Goal: Check status: Check status

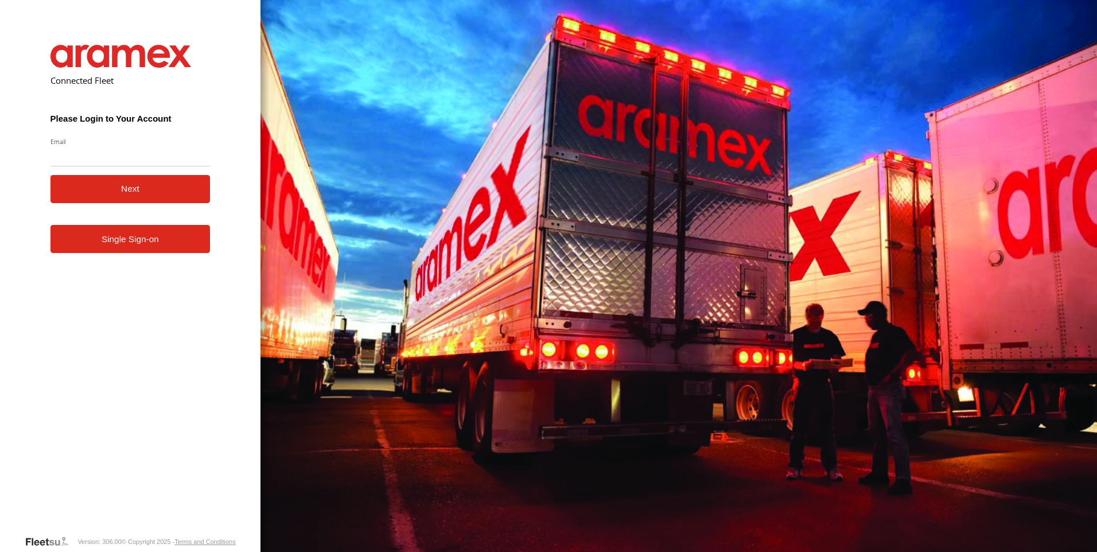
type input "**********"
click at [147, 237] on link "Single Sign-on" at bounding box center [130, 239] width 160 height 28
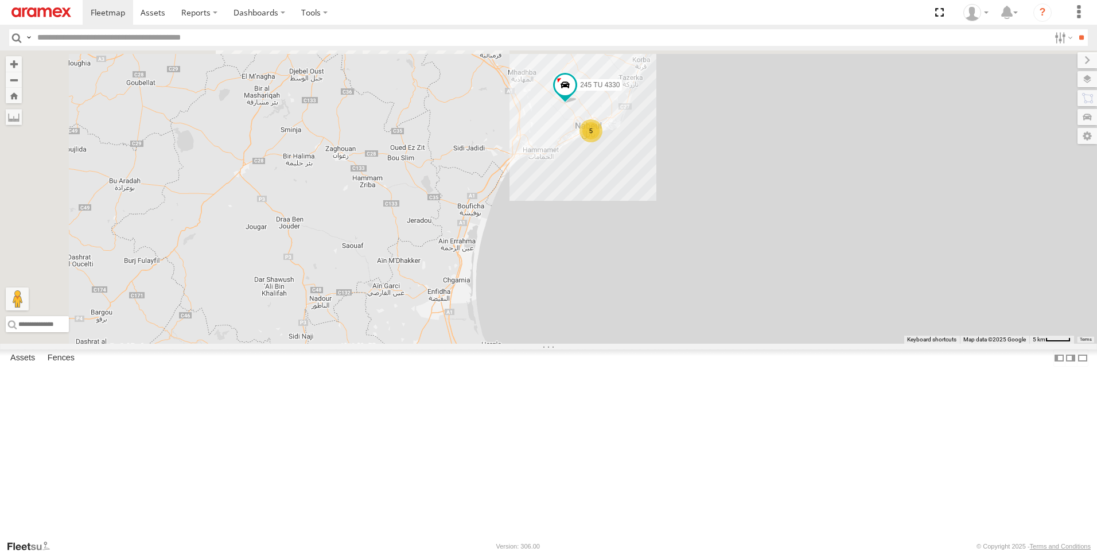
drag, startPoint x: 766, startPoint y: 248, endPoint x: 755, endPoint y: 274, distance: 28.3
click at [755, 274] on div "247 TU 7028 5 245 TU 4330" at bounding box center [548, 196] width 1097 height 293
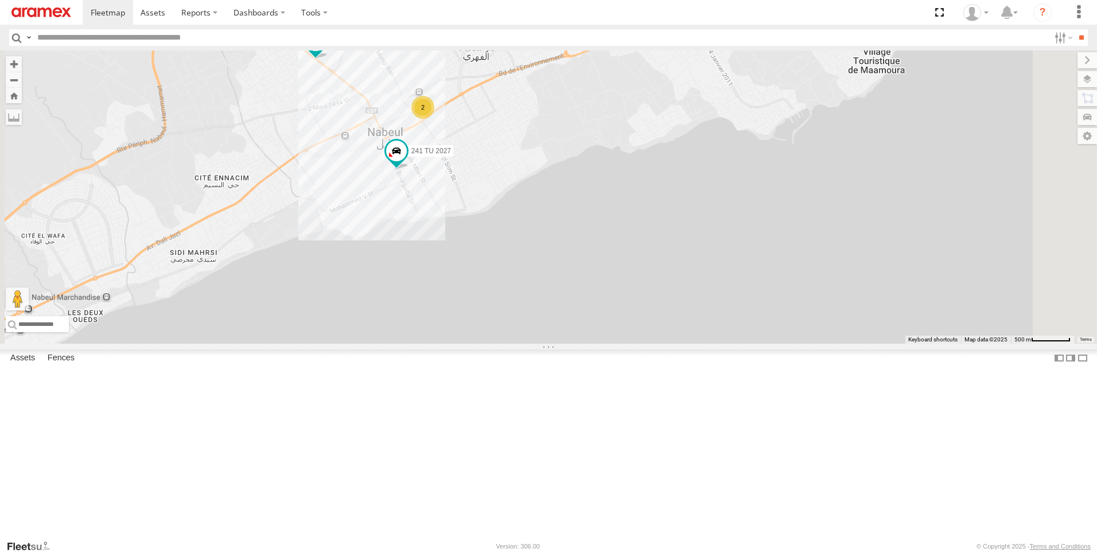
drag, startPoint x: 498, startPoint y: 161, endPoint x: 497, endPoint y: 186, distance: 25.3
click at [498, 189] on div "247 TU 7028 245 TU 4330 241 TU 8769 231 TU 3162 241 TU 2027 2" at bounding box center [548, 196] width 1097 height 293
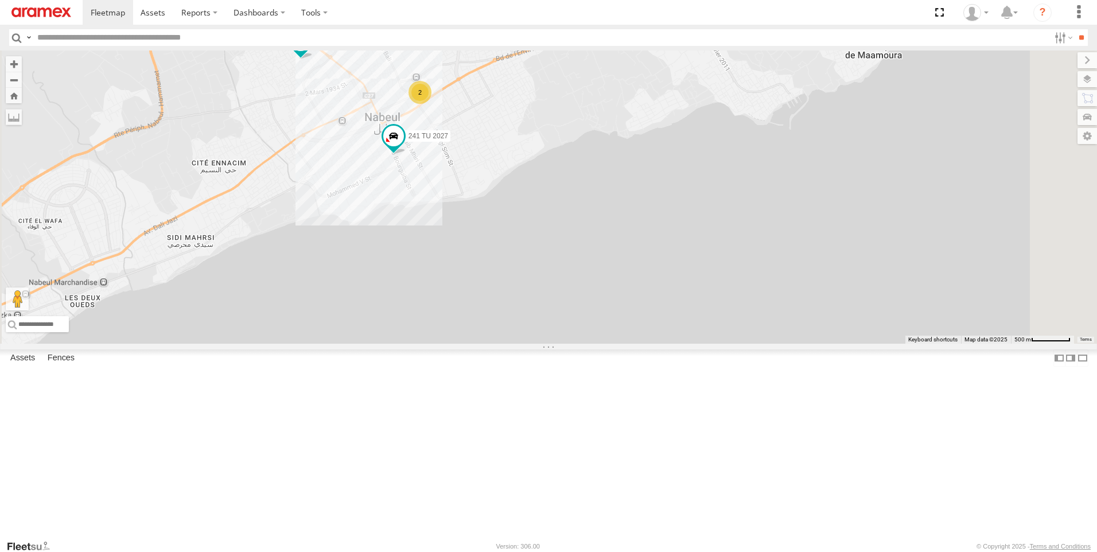
click at [311, 51] on span at bounding box center [300, 40] width 21 height 21
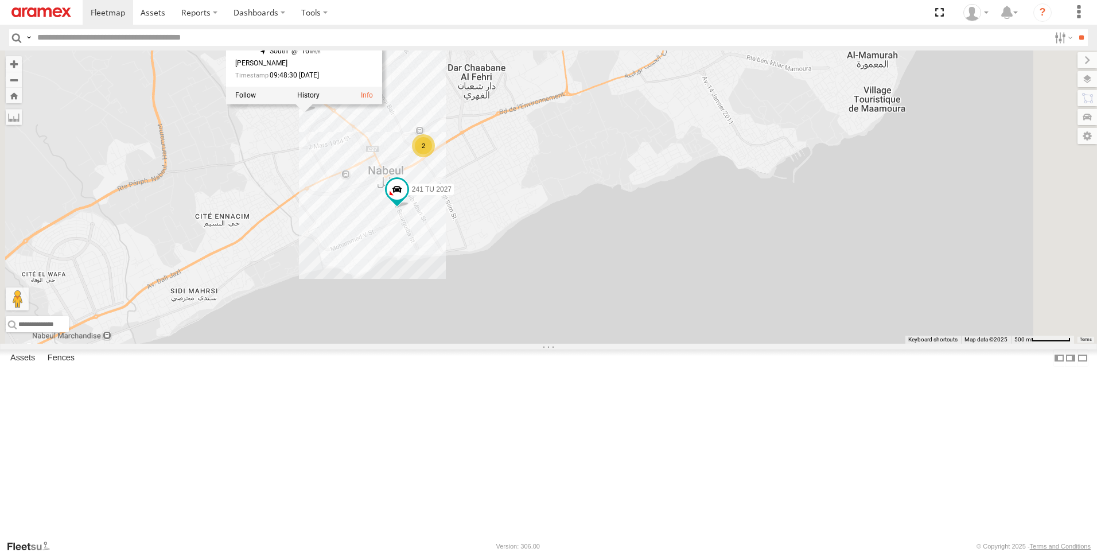
click at [442, 255] on div "247 TU 7028 245 TU 4330 241 TU 8769 231 TU 3162 241 TU 2027 2 241 TU 8769 [GEOG…" at bounding box center [548, 196] width 1097 height 293
click at [509, 225] on div "247 TU 7028 245 TU 4330 241 TU 8769 231 TU 3162 241 TU 2027 2 241 TU 8769 [GEOG…" at bounding box center [548, 196] width 1097 height 293
click at [314, 107] on span at bounding box center [304, 97] width 21 height 21
click at [424, 231] on div "247 TU 7028 245 TU 4330 241 TU 8769 231 TU 3162 241 TU 2027 2 241 TU 8769 [GEOG…" at bounding box center [548, 196] width 1097 height 293
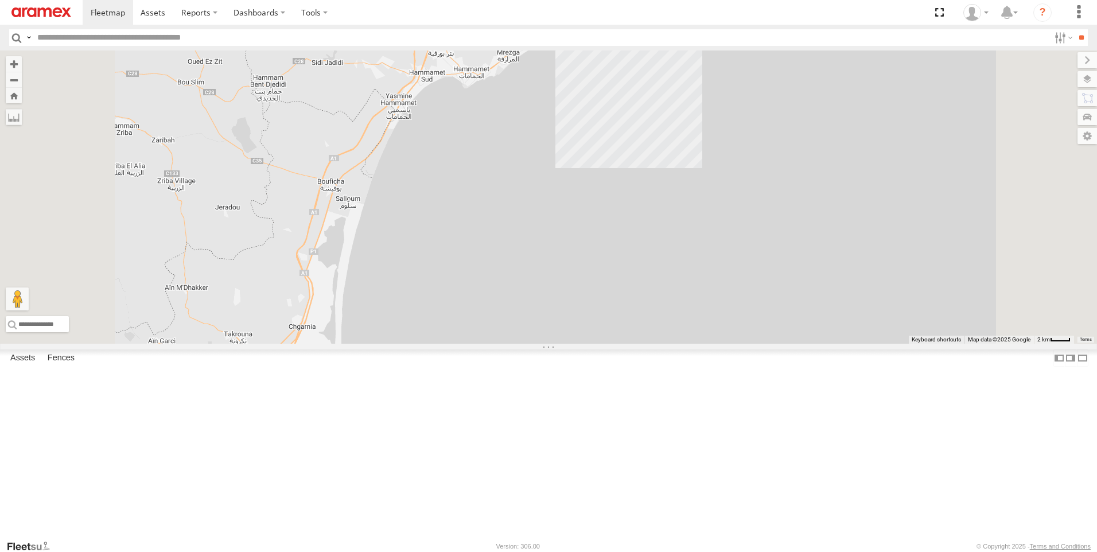
drag, startPoint x: 632, startPoint y: 151, endPoint x: 614, endPoint y: 321, distance: 170.8
click at [614, 321] on div "245 TU 4330 247 TU 7028 3 241 TU 8769 231 TU 3162" at bounding box center [548, 196] width 1097 height 293
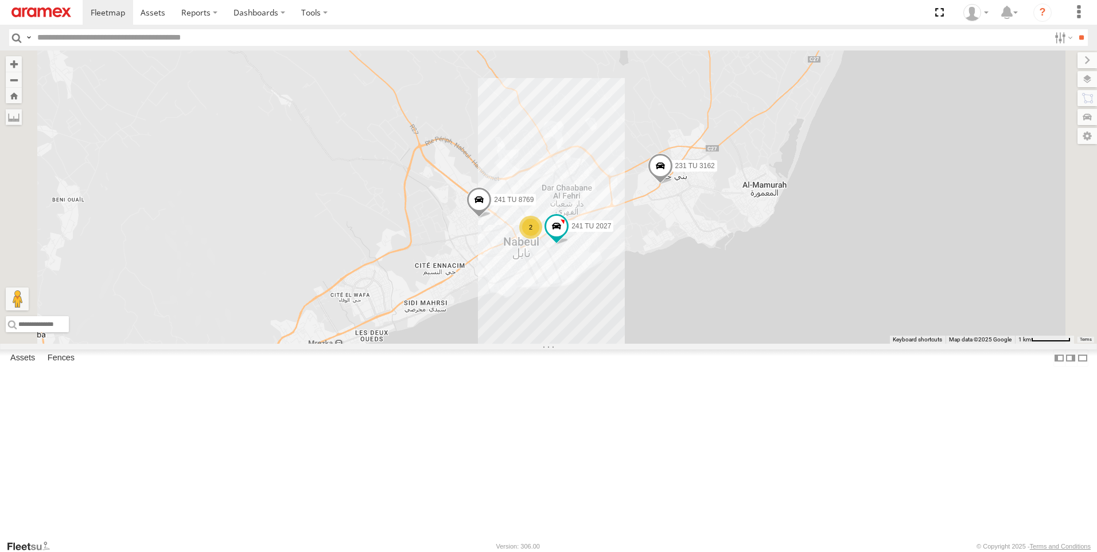
drag, startPoint x: 703, startPoint y: 359, endPoint x: 618, endPoint y: 322, distance: 92.5
click at [618, 322] on div "245 TU 4330 247 TU 7028 241 TU 8769 231 TU 3162 241 TU 2027 2" at bounding box center [548, 196] width 1097 height 293
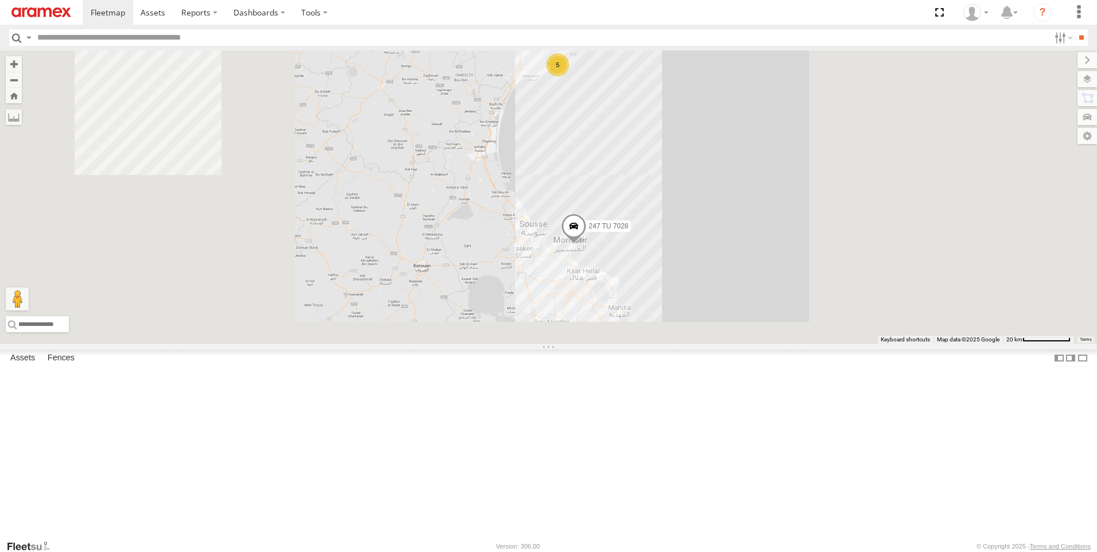
drag, startPoint x: 655, startPoint y: 161, endPoint x: 657, endPoint y: 221, distance: 60.3
click at [657, 221] on div "245 TU 4330 247 TU 7028 5" at bounding box center [548, 196] width 1097 height 293
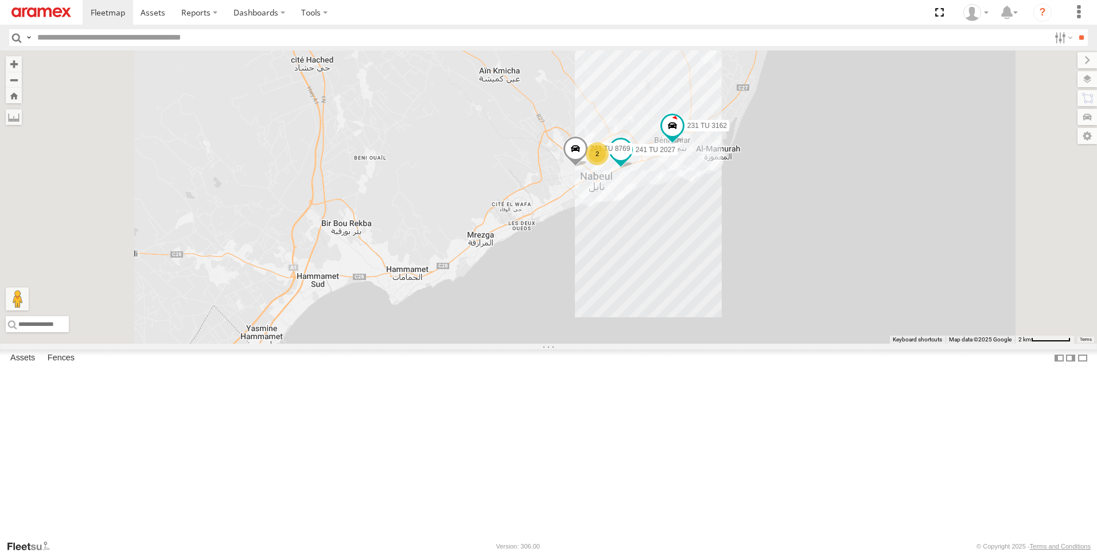
drag, startPoint x: 711, startPoint y: 321, endPoint x: 714, endPoint y: 348, distance: 27.1
click at [714, 344] on div "245 TU 4330 247 TU 7028 231 TU 3162 241 TU 2027 241 TU 8769 2" at bounding box center [548, 196] width 1097 height 293
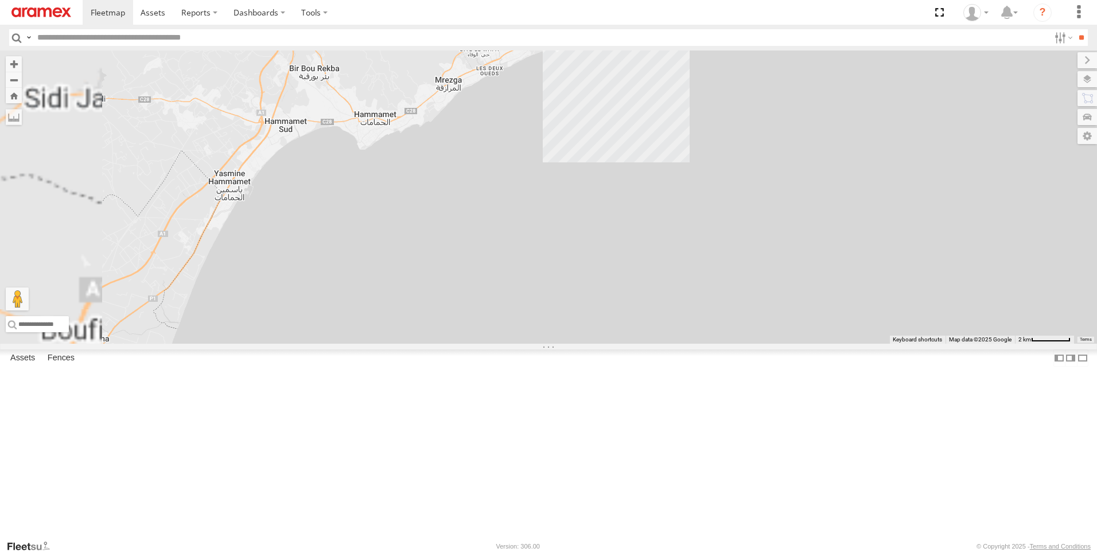
drag, startPoint x: 754, startPoint y: 286, endPoint x: 771, endPoint y: 320, distance: 37.2
click at [770, 324] on div "245 TU 4330 247 TU 7028 245 TU 4329" at bounding box center [548, 196] width 1097 height 293
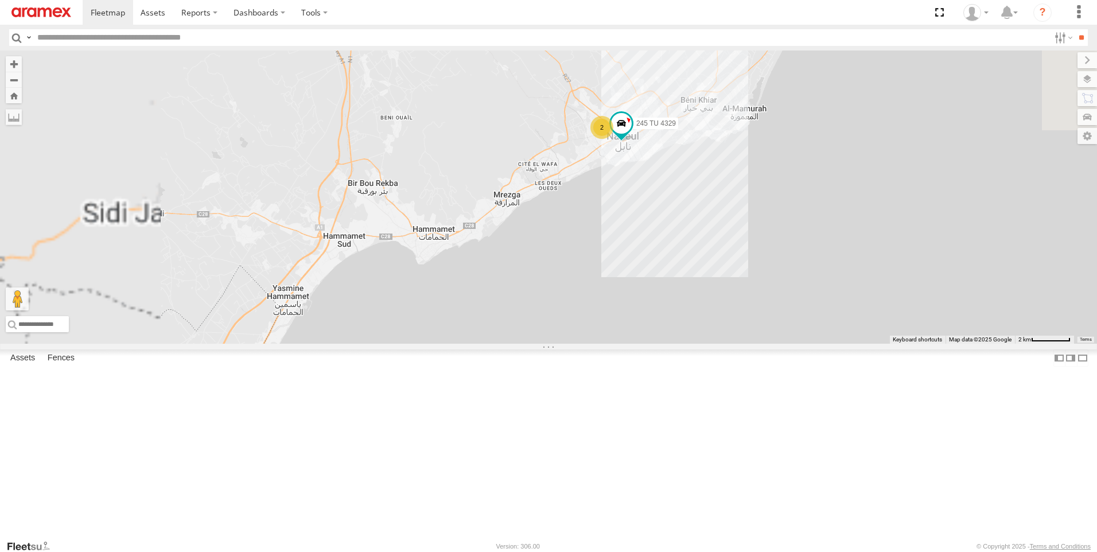
drag, startPoint x: 614, startPoint y: 225, endPoint x: 688, endPoint y: 343, distance: 138.7
click at [688, 343] on div "245 TU 4330 247 TU 7028 245 TU 4329 241 TU 2027 2" at bounding box center [548, 196] width 1097 height 293
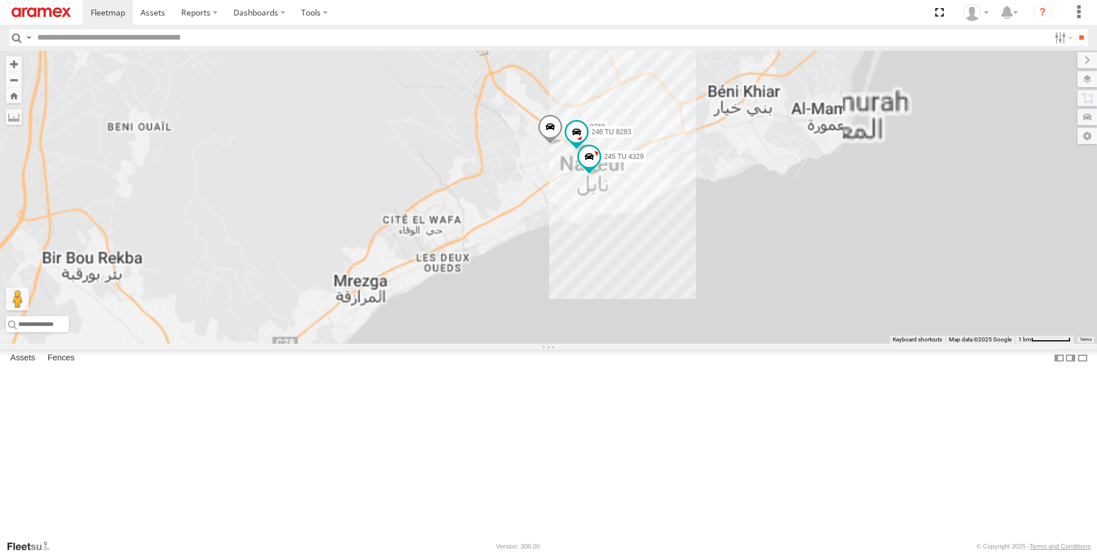
drag, startPoint x: 744, startPoint y: 298, endPoint x: 505, endPoint y: 200, distance: 258.8
click at [505, 200] on div "245 TU 4330 247 TU 7028 241 TU 2027 231 TU 3162 241 TU 8769 245 TU 4329 246 TU …" at bounding box center [548, 196] width 1097 height 293
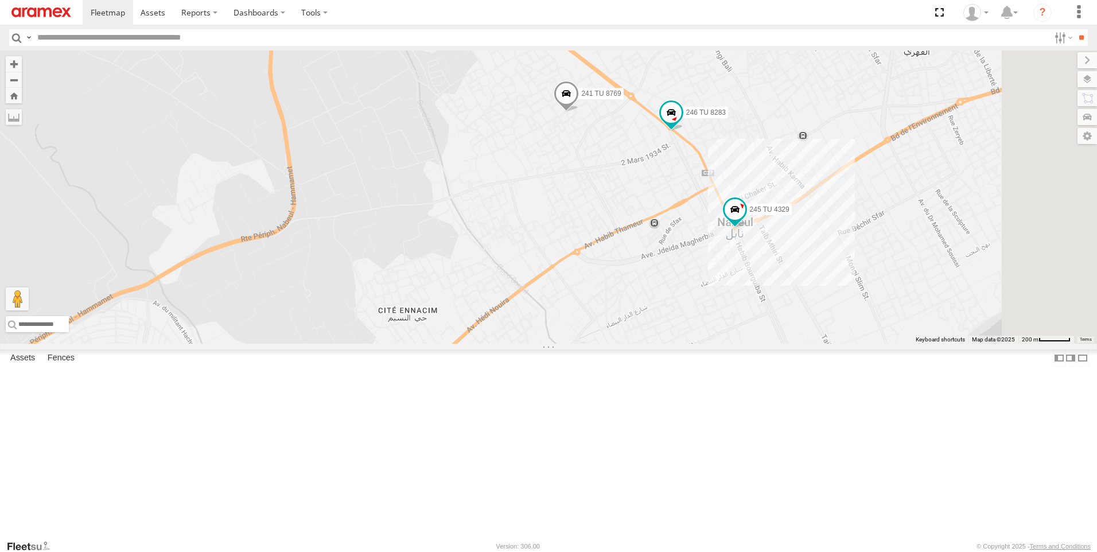
drag, startPoint x: 742, startPoint y: 326, endPoint x: 610, endPoint y: 275, distance: 141.0
click at [610, 275] on div "245 TU 4330 247 TU 7028 241 TU 2027 231 TU 3162 241 TU 8769 245 TU 4329 246 TU …" at bounding box center [548, 196] width 1097 height 293
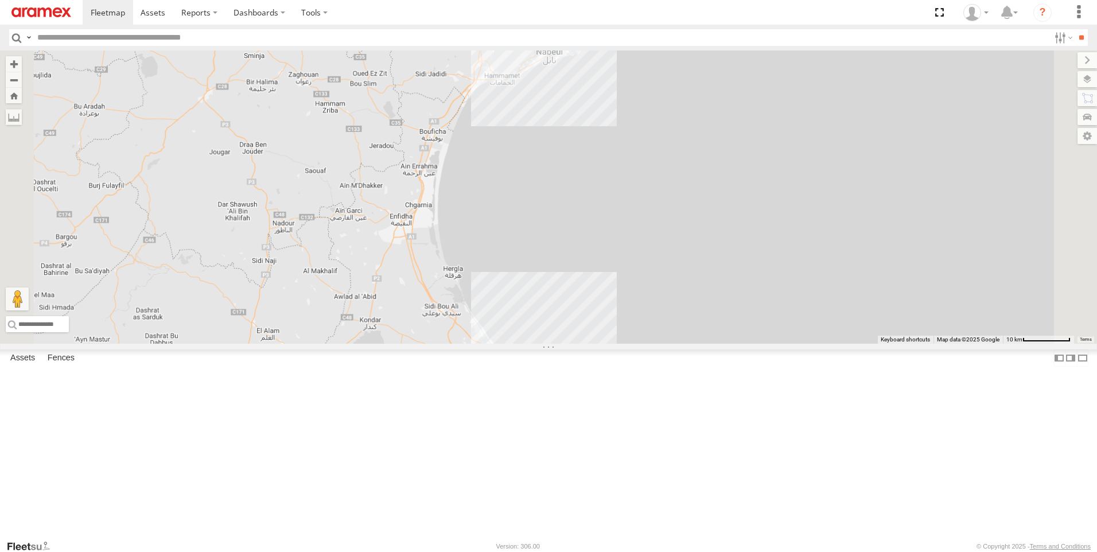
drag, startPoint x: 651, startPoint y: 222, endPoint x: 647, endPoint y: 312, distance: 89.6
click at [647, 314] on div "245 TU 4330 247 TU 7028" at bounding box center [548, 196] width 1097 height 293
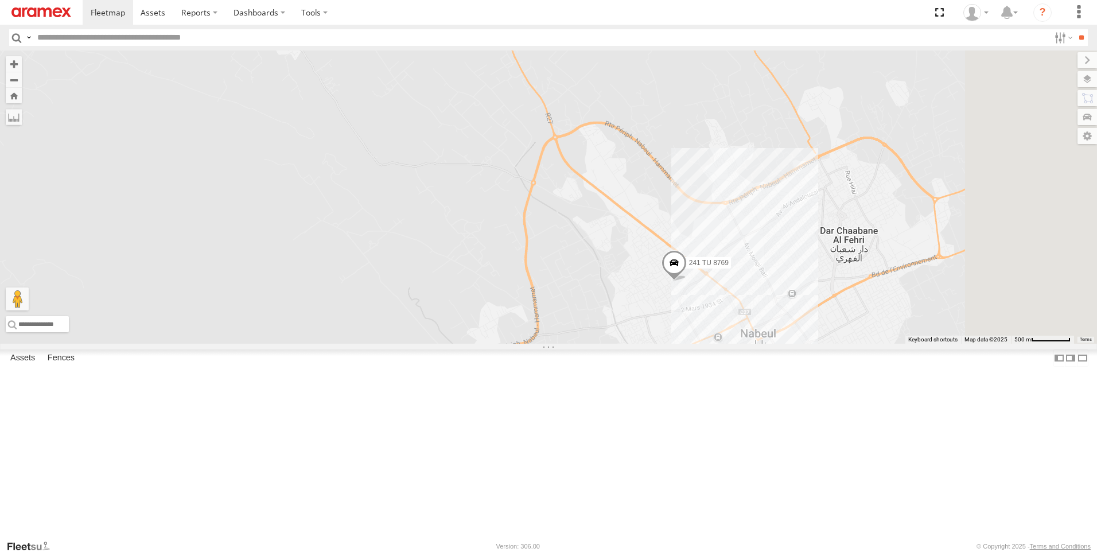
drag, startPoint x: 752, startPoint y: 344, endPoint x: 653, endPoint y: 313, distance: 103.6
click at [555, 253] on div "245 TU 4330 247 TU 7028 241 TU 2027 241 TU 8769 231 TU 3162" at bounding box center [548, 196] width 1097 height 293
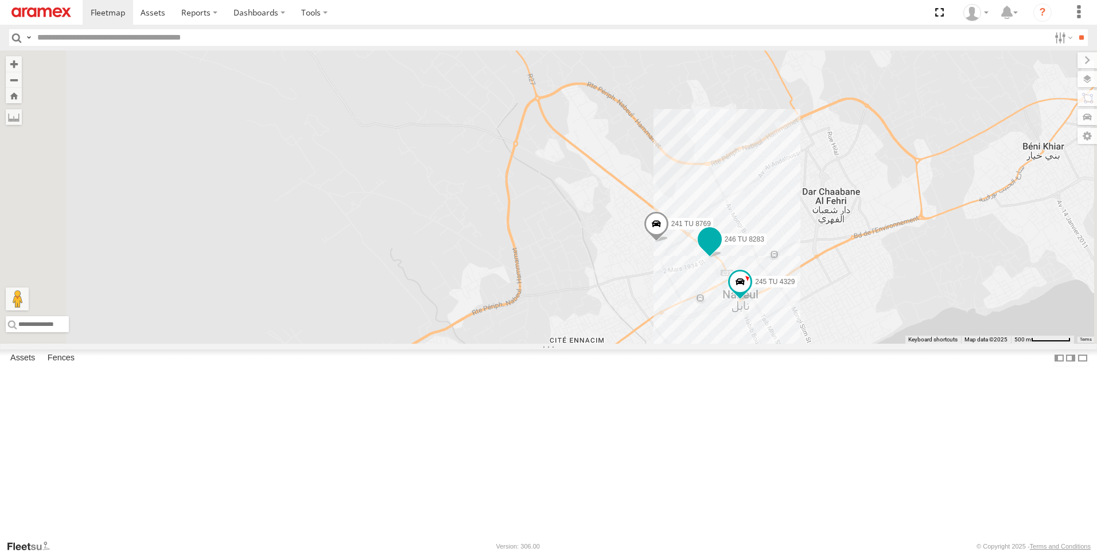
click at [720, 250] on span at bounding box center [709, 239] width 21 height 21
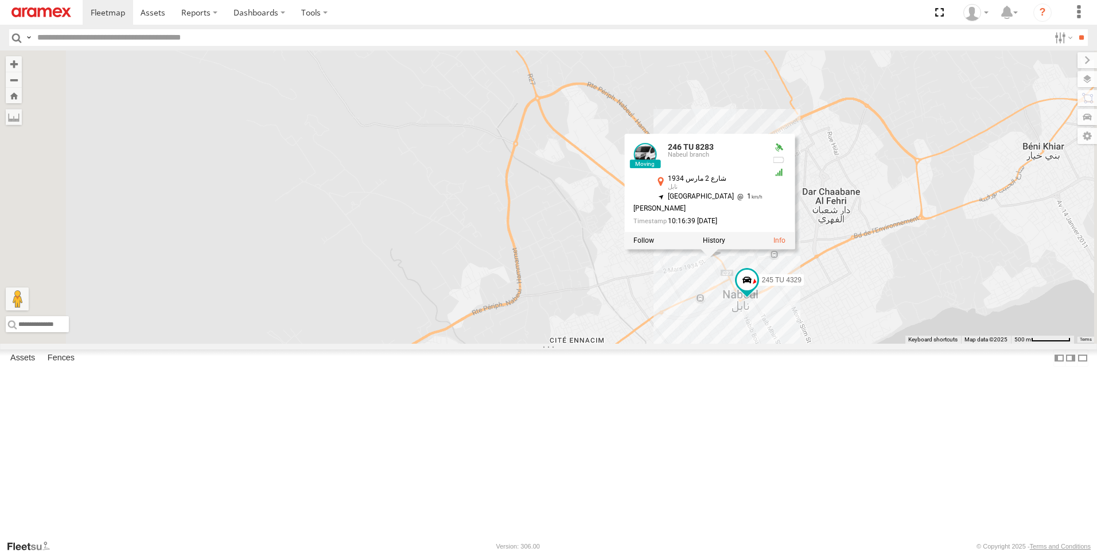
click at [893, 161] on div "245 TU 4330 247 TU 7028 241 TU 2027 241 TU 8769 231 TU 3162 245 TU 4329 246 TU …" at bounding box center [548, 196] width 1097 height 293
